Goal: Task Accomplishment & Management: Use online tool/utility

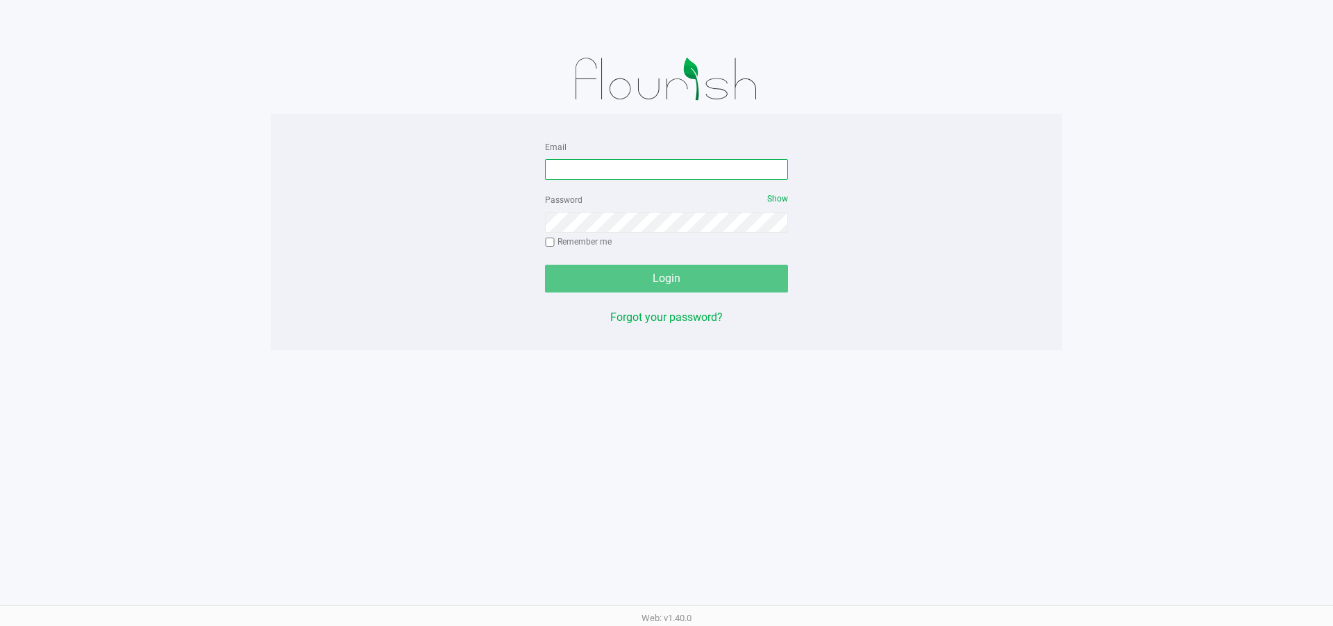
click at [607, 164] on input "Email" at bounding box center [666, 169] width 243 height 21
type input "[EMAIL_ADDRESS][DOMAIN_NAME]"
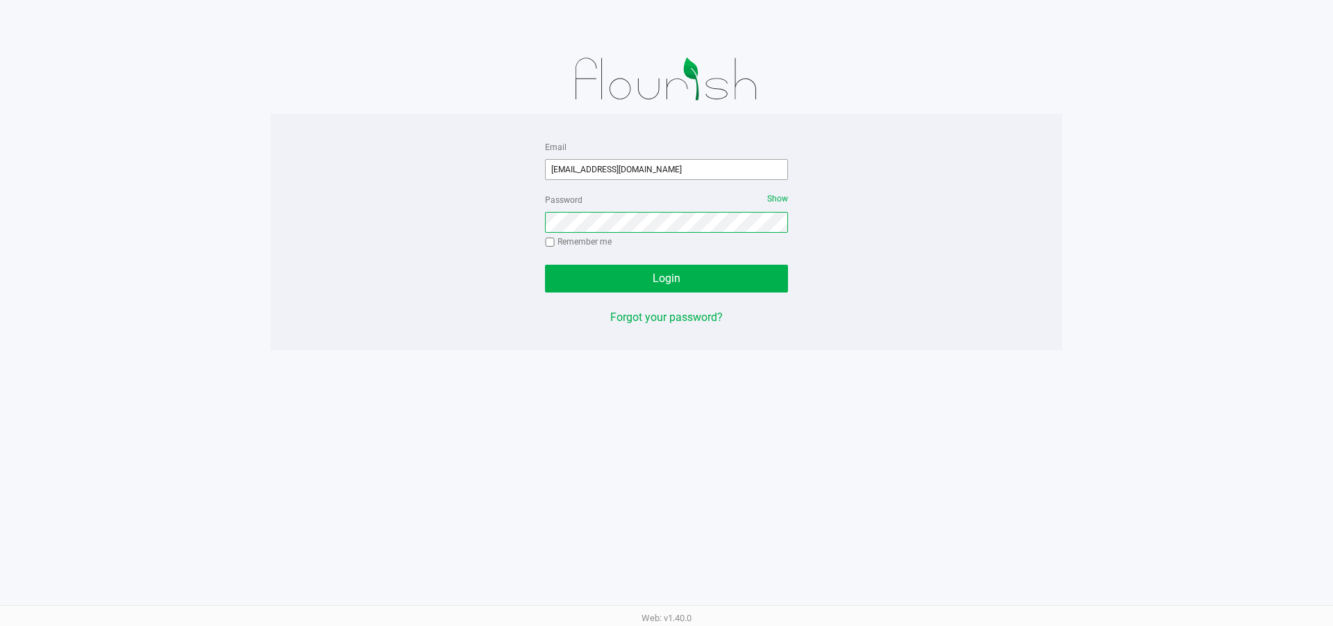
click at [545, 265] on button "Login" at bounding box center [666, 279] width 243 height 28
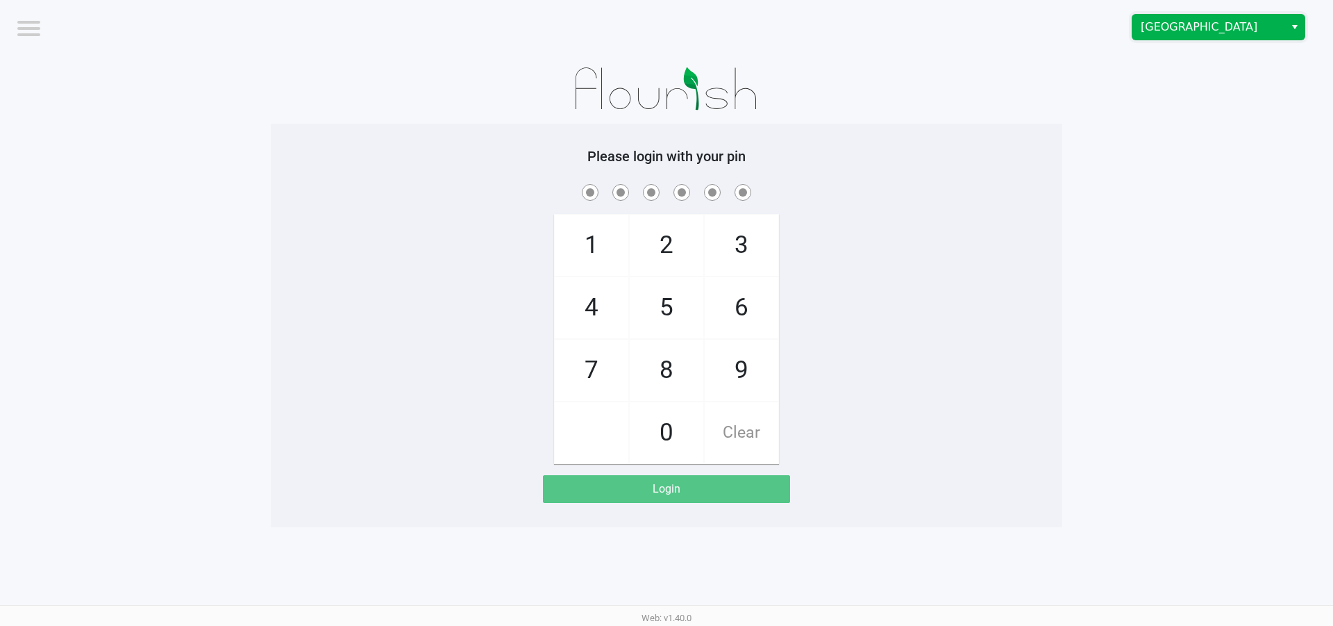
click at [1178, 28] on span "[GEOGRAPHIC_DATA]" at bounding box center [1208, 27] width 135 height 17
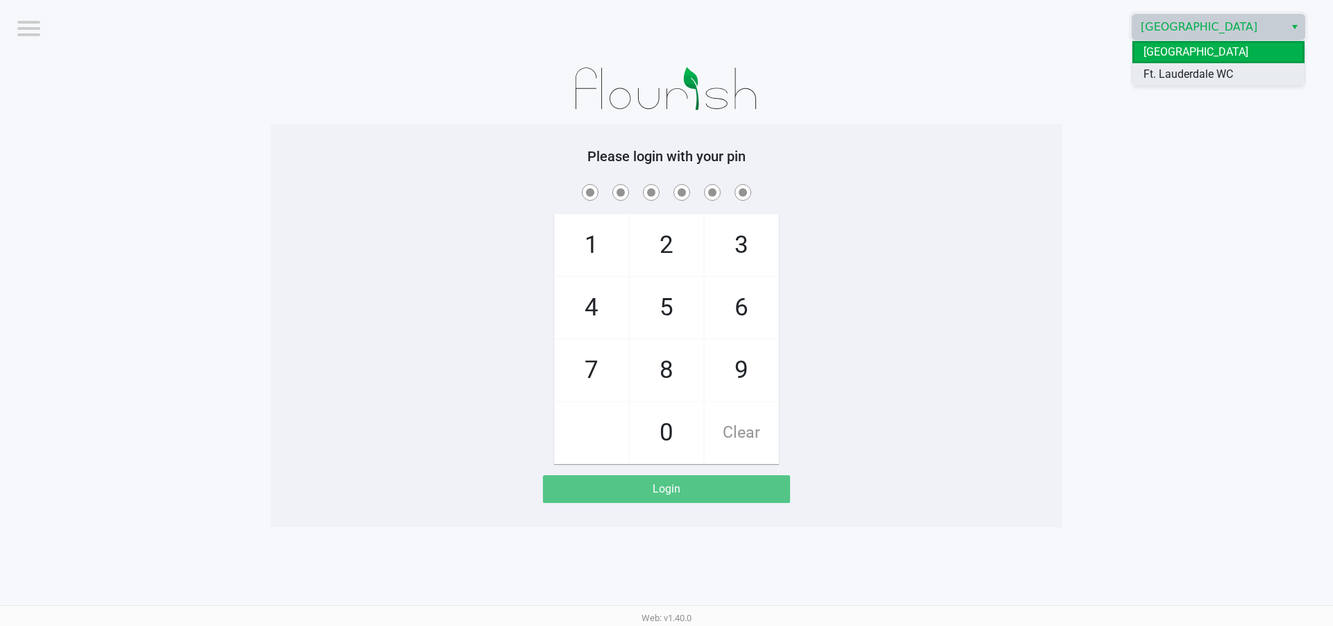
click at [1169, 73] on span "Ft. Lauderdale WC" at bounding box center [1189, 74] width 90 height 17
click at [1169, 87] on app-pos-login-wrapper "Logout Ft. Lauderdale WC Please login with your pin 1 4 7 2 5 8 0 3 6 9 Clear L…" at bounding box center [666, 263] width 1333 height 527
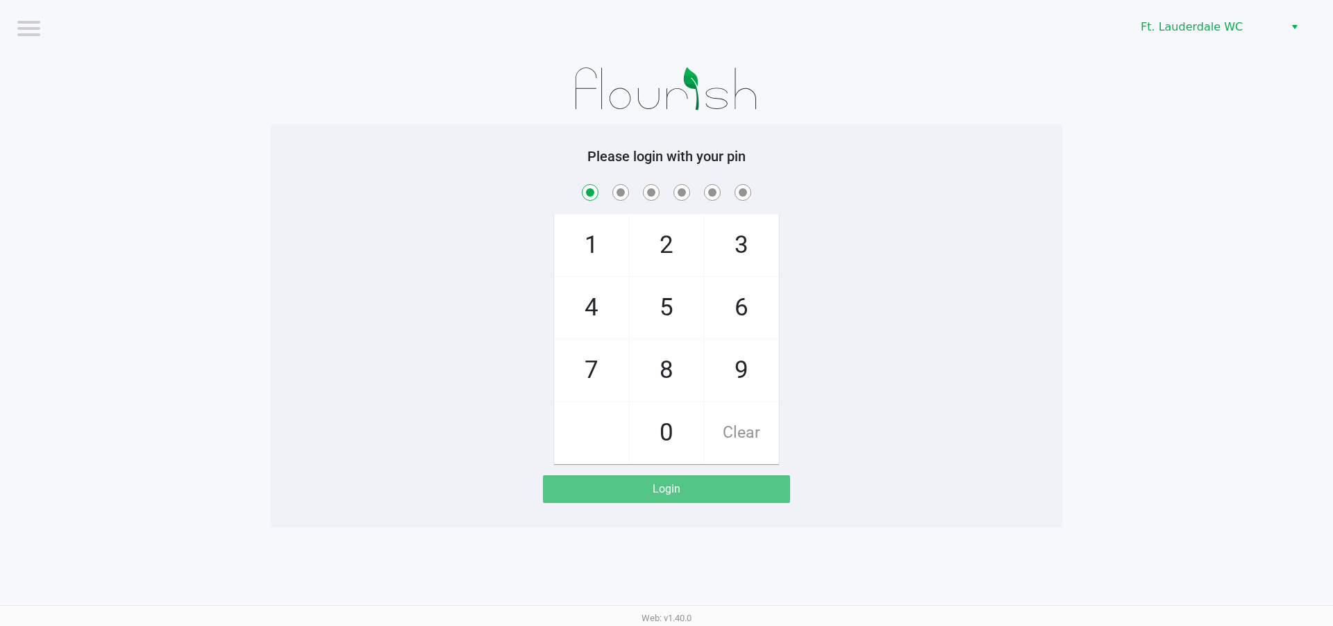
checkbox input "true"
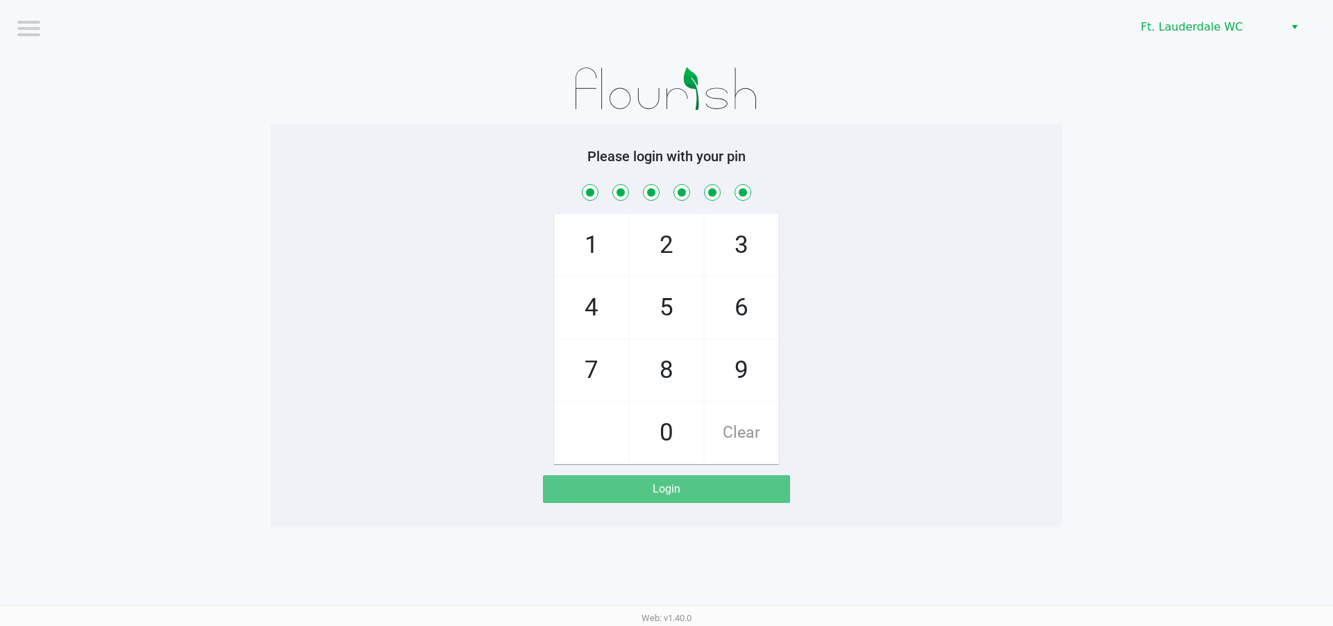
checkbox input "true"
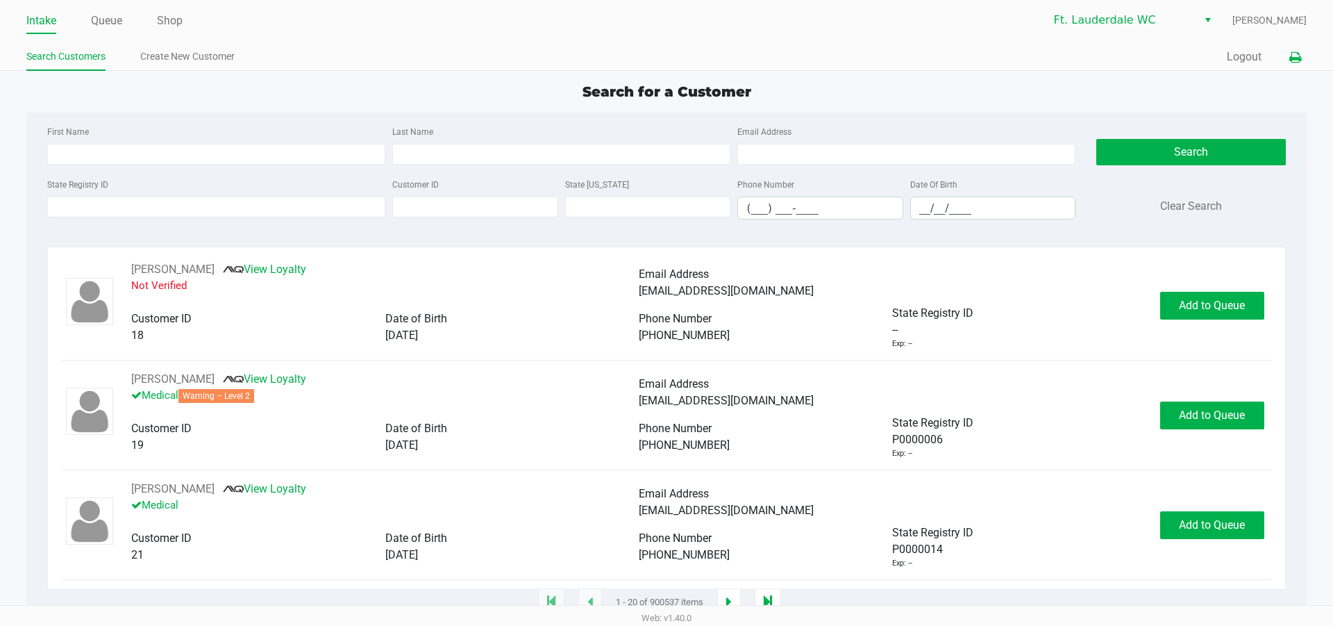
click at [1292, 57] on icon at bounding box center [1295, 58] width 12 height 10
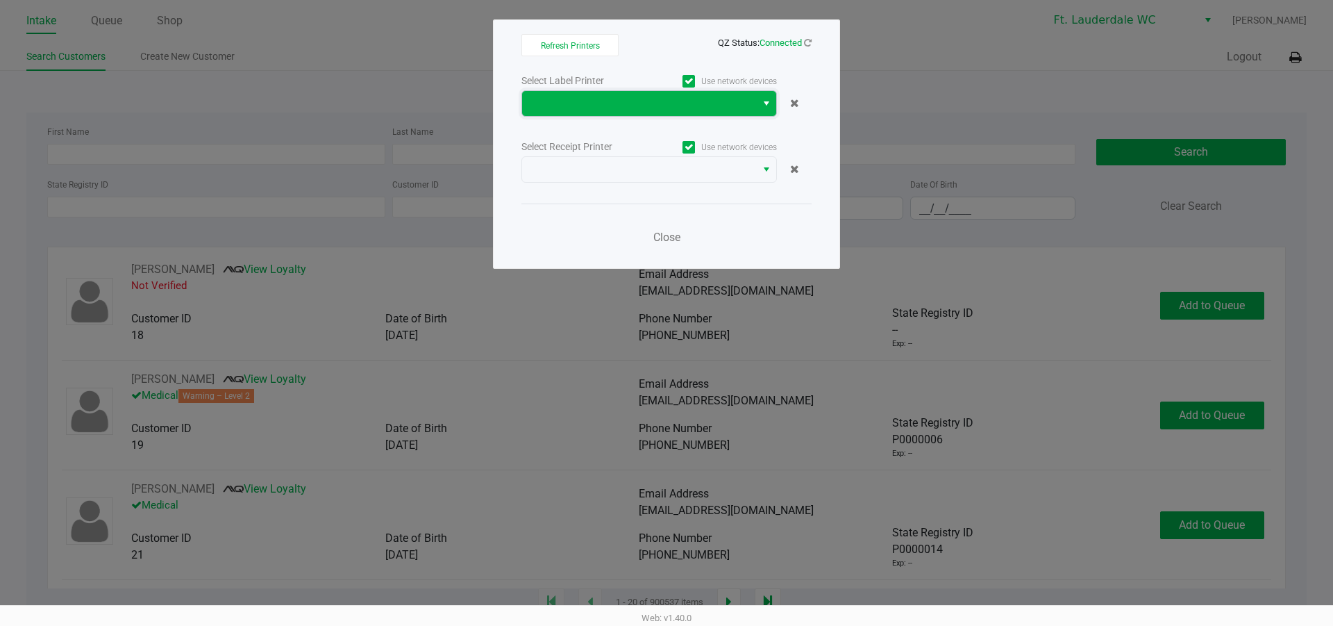
click at [749, 97] on span at bounding box center [639, 103] width 234 height 25
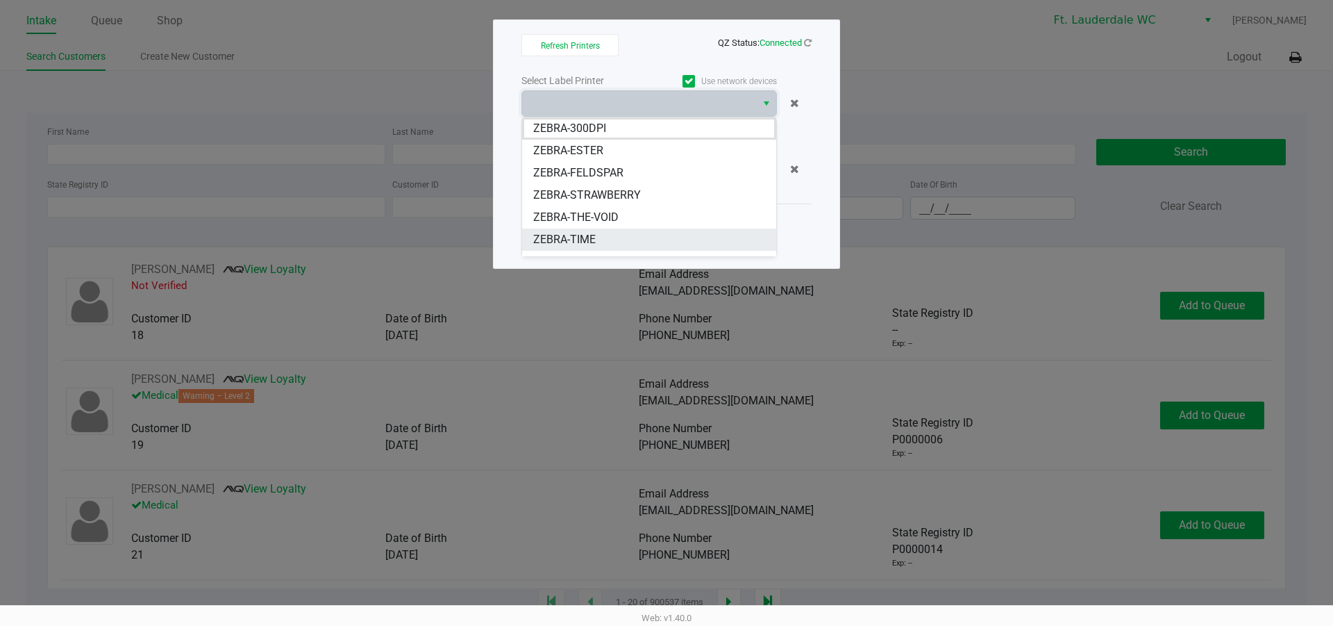
click at [599, 244] on li "ZEBRA-TIME" at bounding box center [649, 239] width 254 height 22
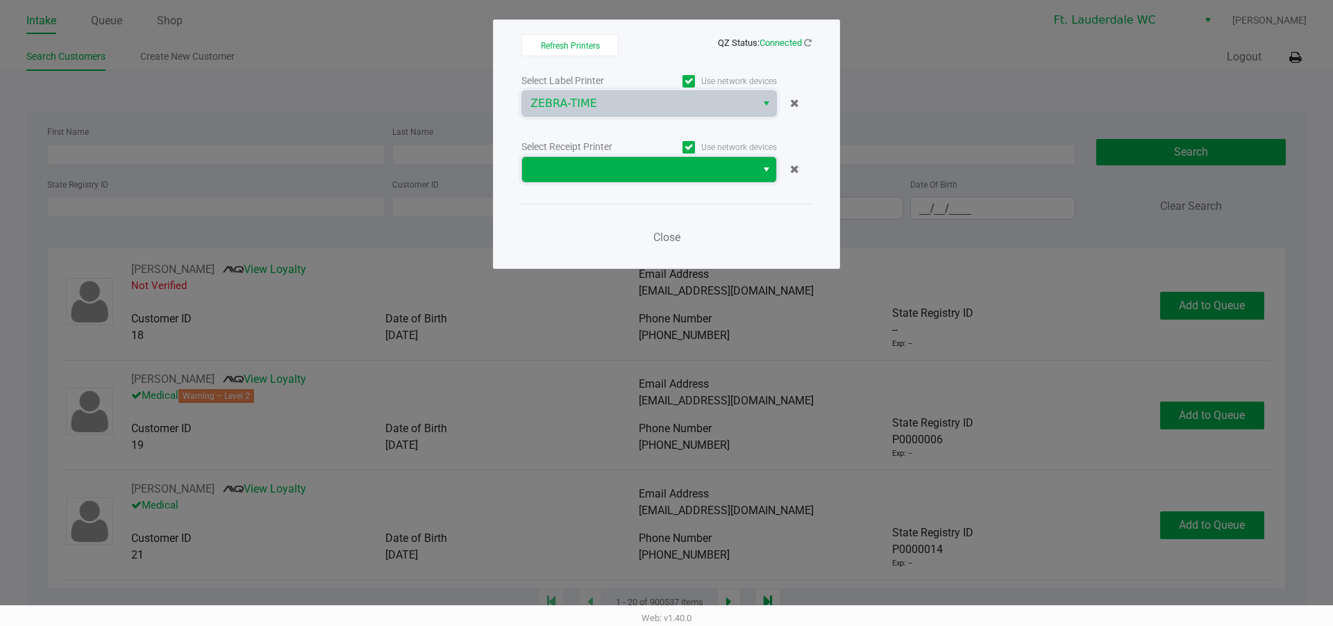
click at [624, 168] on span at bounding box center [638, 169] width 217 height 17
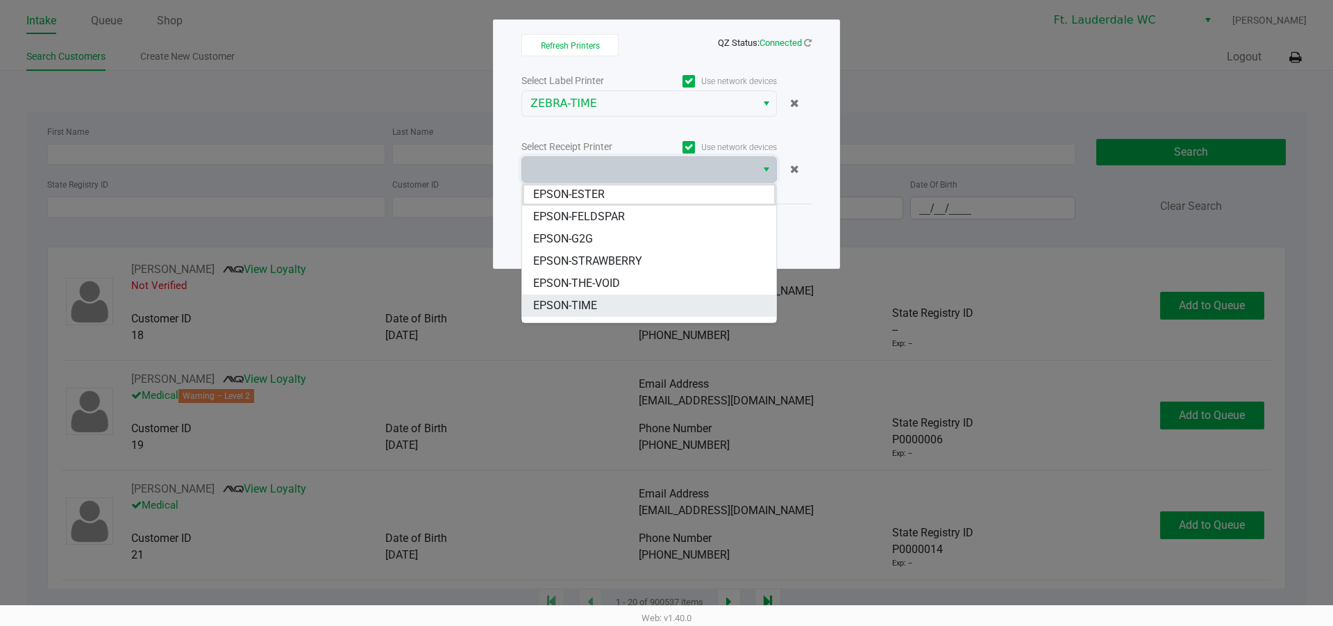
click at [587, 305] on span "EPSON-TIME" at bounding box center [565, 305] width 64 height 17
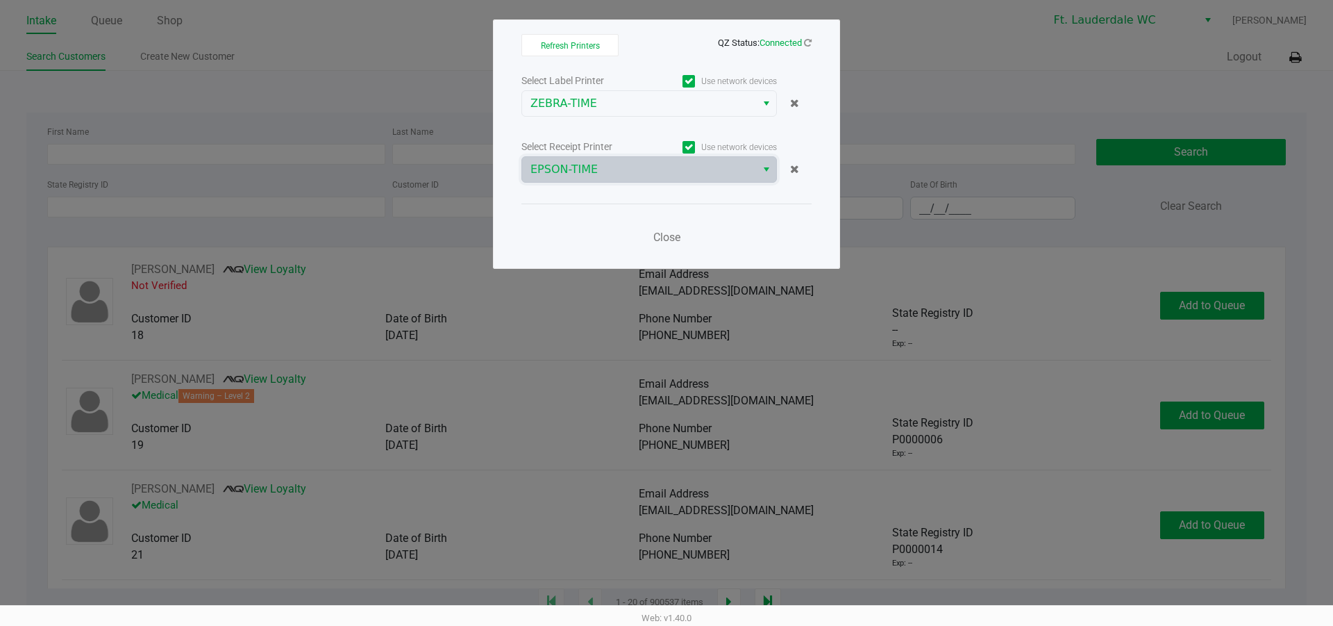
click at [690, 221] on div "Close" at bounding box center [666, 228] width 290 height 51
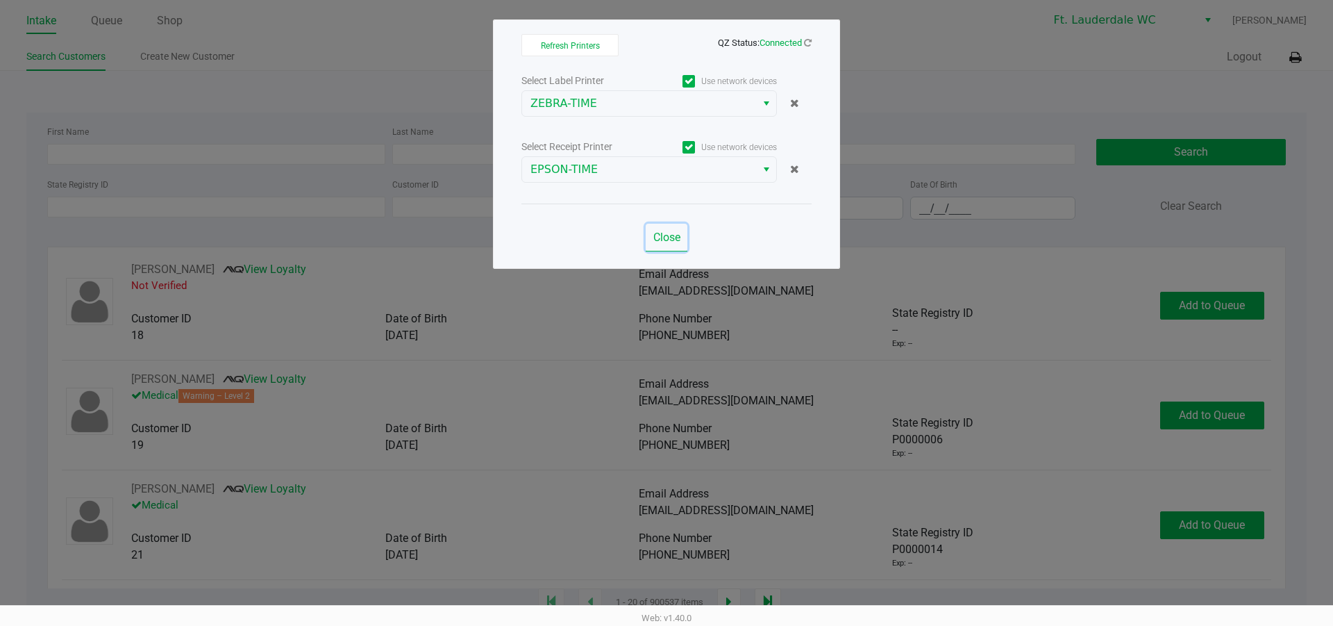
click at [680, 231] on span "Close" at bounding box center [666, 237] width 27 height 13
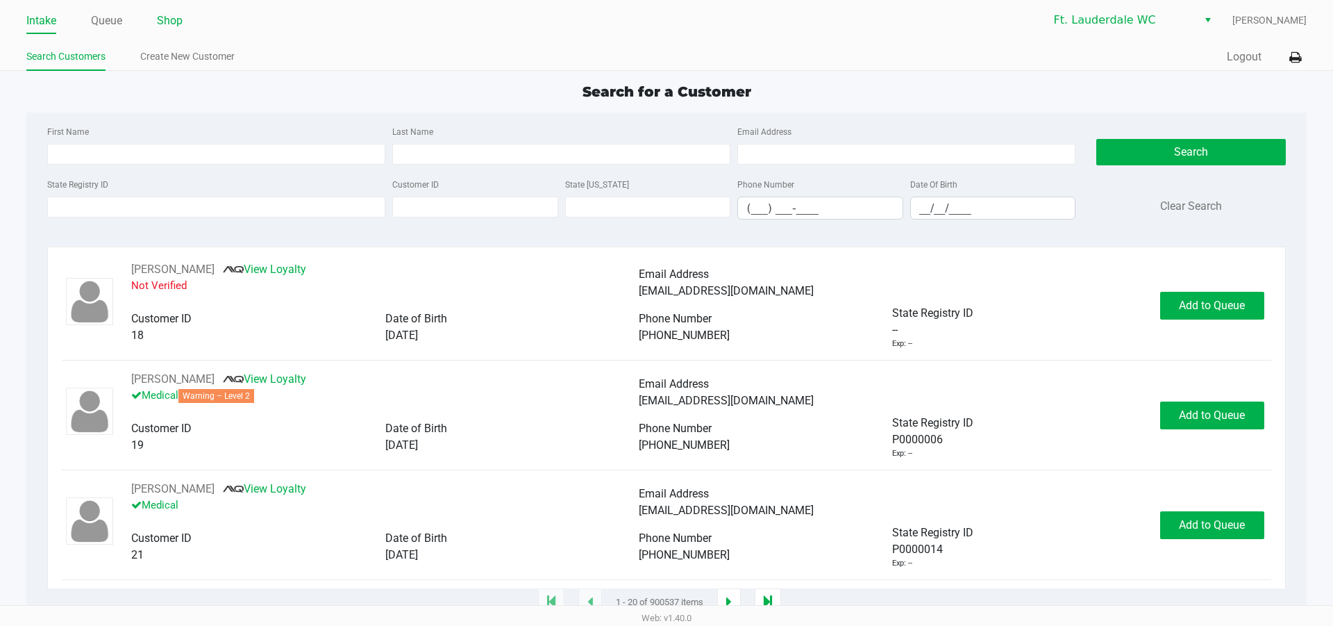
click at [172, 18] on link "Shop" at bounding box center [170, 20] width 26 height 19
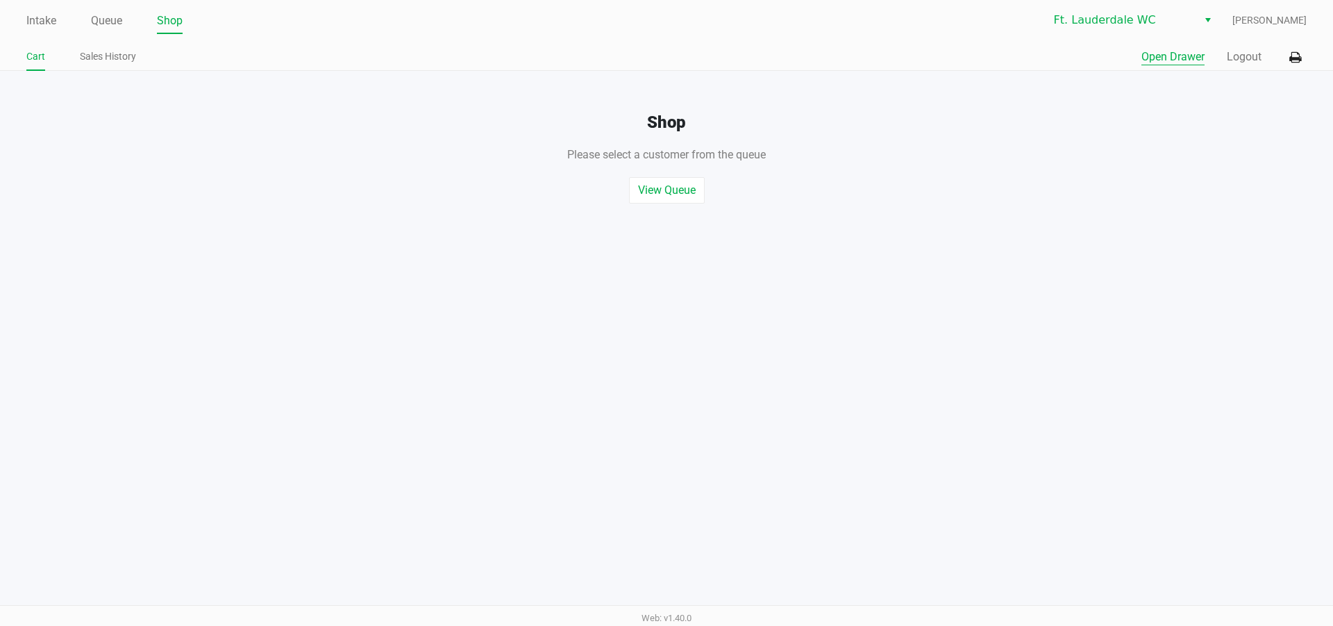
click at [1144, 53] on button "Open Drawer" at bounding box center [1173, 57] width 63 height 17
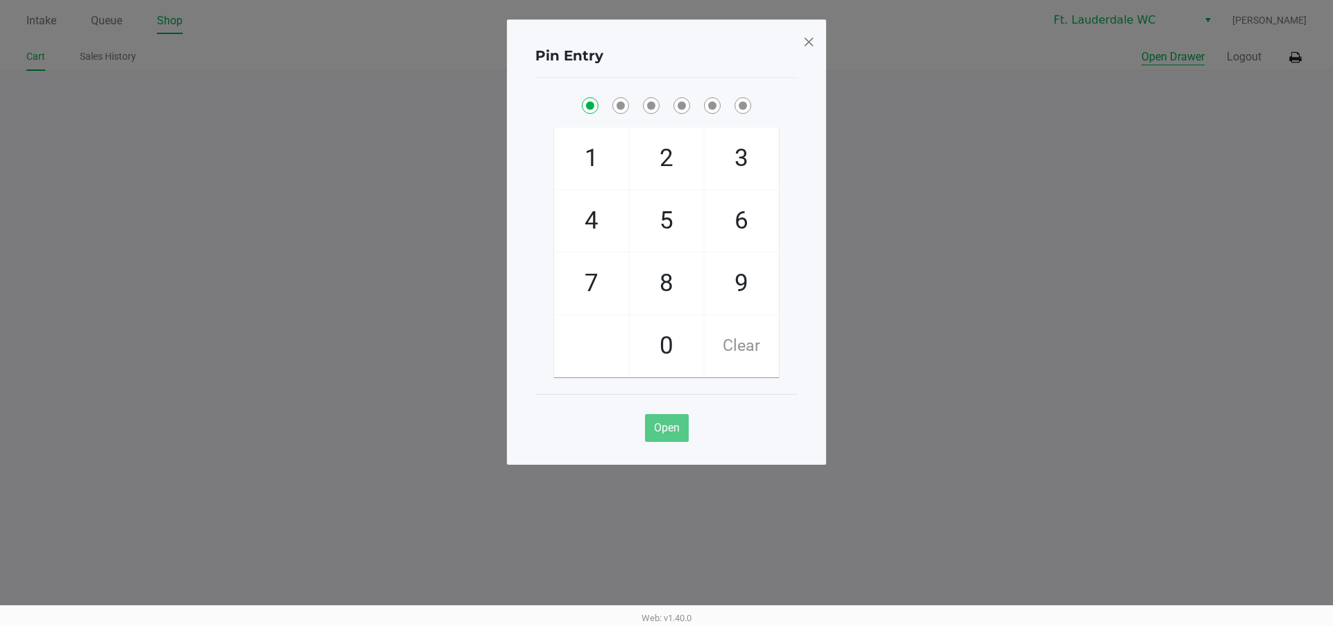
checkbox input "true"
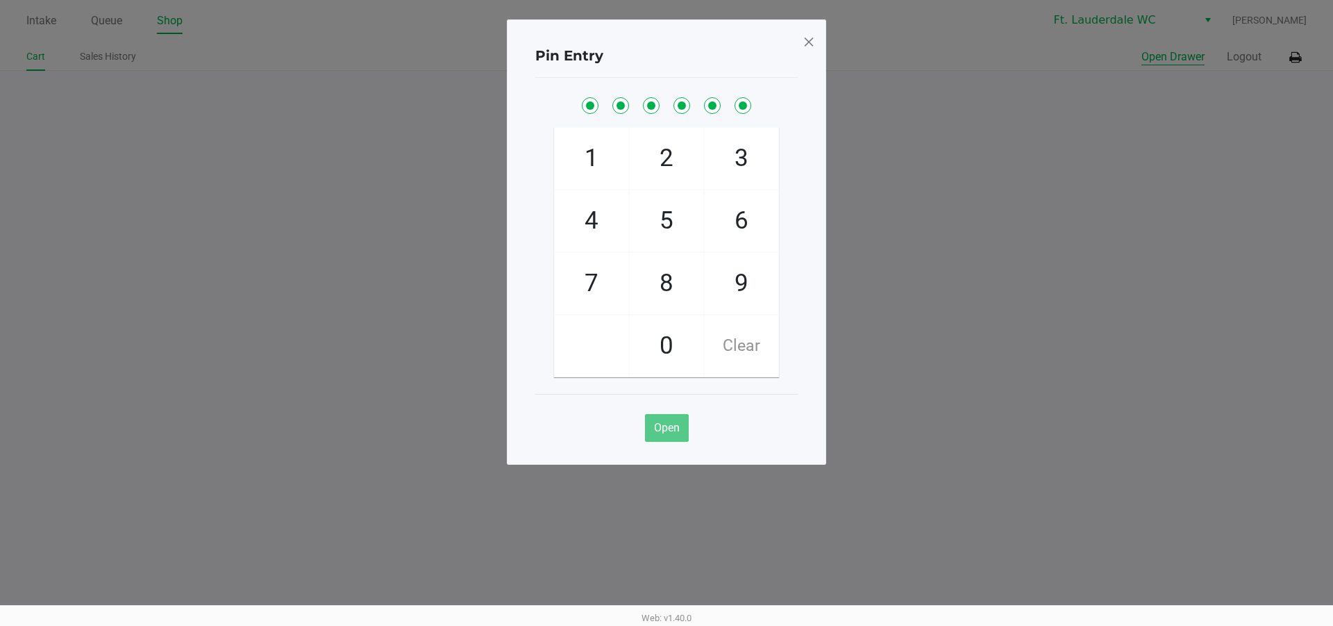
checkbox input "true"
